Goal: Book appointment/travel/reservation

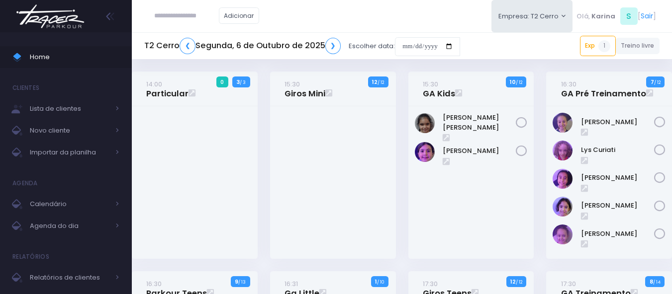
click at [335, 173] on div at bounding box center [333, 182] width 126 height 153
click at [409, 44] on input "date" at bounding box center [427, 46] width 65 height 19
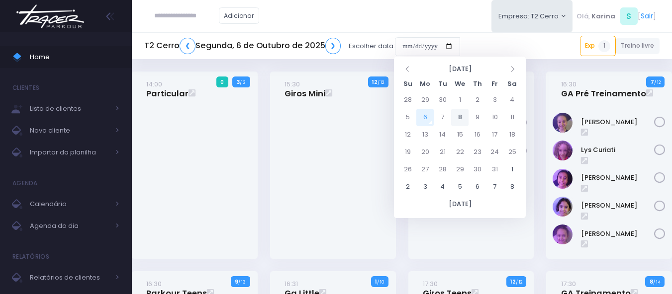
click at [462, 118] on td "8" at bounding box center [459, 117] width 17 height 17
type input "**********"
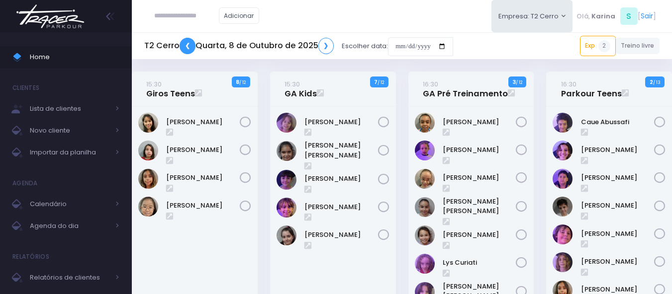
click at [188, 46] on link "❮" at bounding box center [188, 46] width 16 height 16
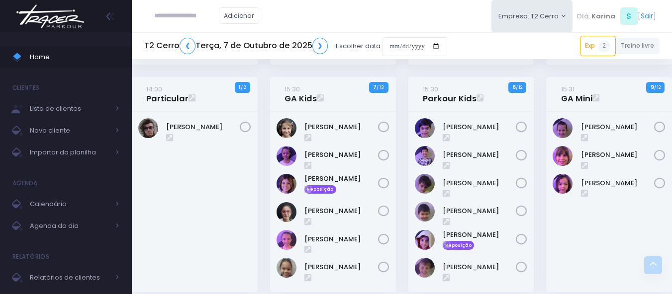
scroll to position [348, 0]
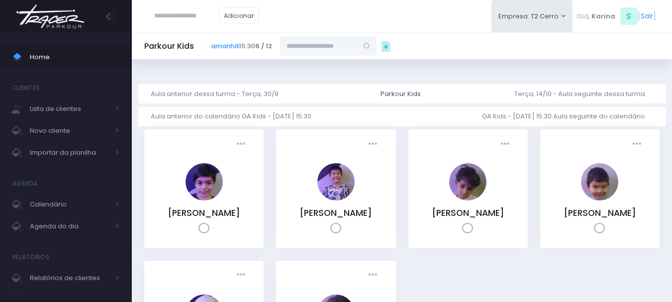
click at [341, 20] on div "Adicionar Empresa: T2 Cerro T1 Faria T2 Cerro T3 Santana T4 Pompeia" at bounding box center [402, 16] width 540 height 32
click at [52, 23] on img at bounding box center [50, 16] width 76 height 35
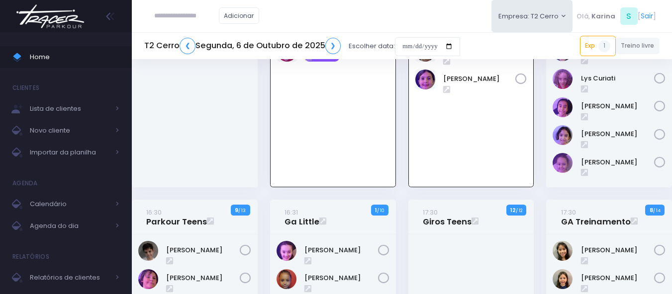
scroll to position [72, 0]
